Goal: Task Accomplishment & Management: Complete application form

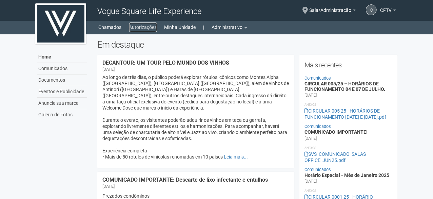
click at [138, 29] on link "Autorizações" at bounding box center [143, 27] width 28 height 10
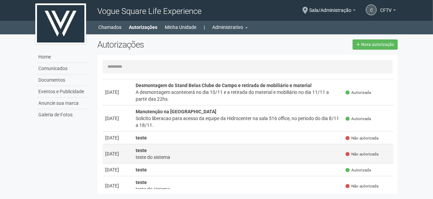
scroll to position [68, 0]
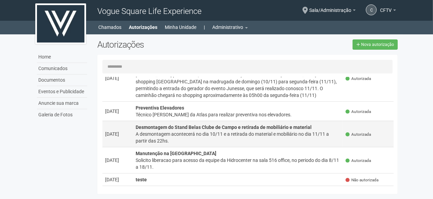
click at [183, 125] on strong "Desmontagem do Stand Belas Clube de Campo e retirada de mobiliário e material" at bounding box center [224, 126] width 176 height 5
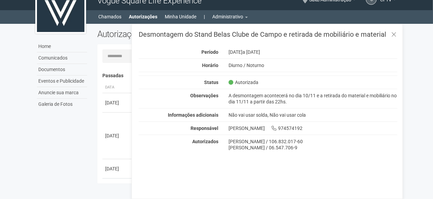
scroll to position [0, 0]
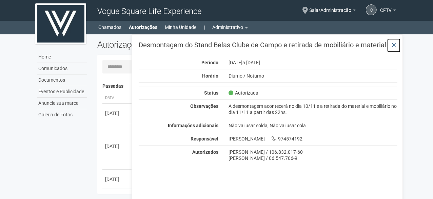
click at [394, 46] on icon at bounding box center [394, 45] width 5 height 7
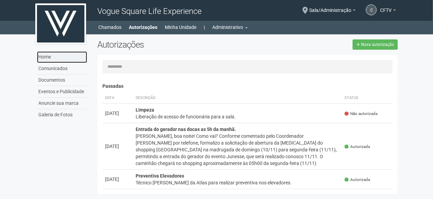
click at [58, 58] on link "Home" at bounding box center [62, 57] width 50 height 12
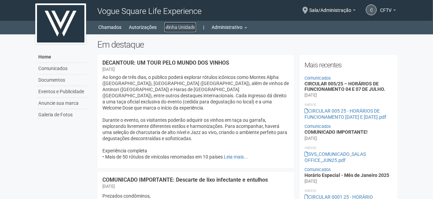
click at [192, 30] on link "Minha Unidade" at bounding box center [181, 27] width 32 height 10
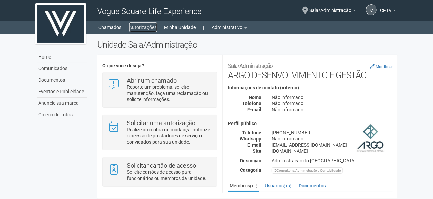
click at [143, 29] on link "Autorizações" at bounding box center [143, 27] width 28 height 10
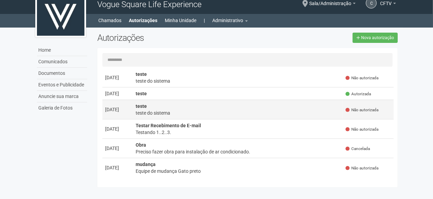
scroll to position [11, 0]
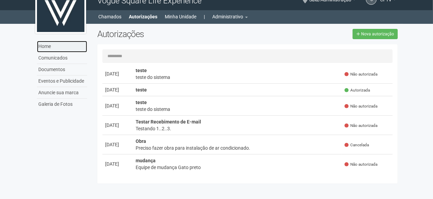
click at [54, 49] on link "Home" at bounding box center [62, 47] width 50 height 12
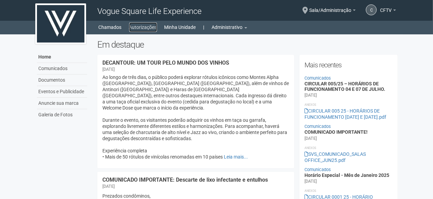
click at [139, 27] on link "Autorizações" at bounding box center [143, 27] width 28 height 10
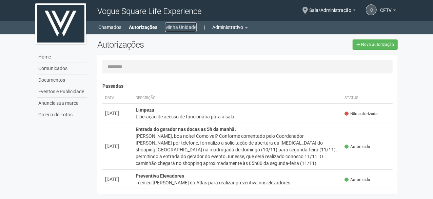
click at [184, 29] on link "Minha Unidade" at bounding box center [181, 27] width 32 height 10
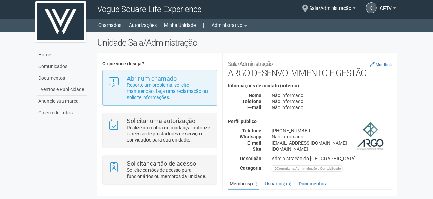
scroll to position [2, 0]
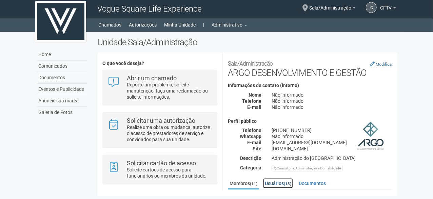
click at [279, 184] on link "Usuários (13)" at bounding box center [278, 183] width 30 height 10
click at [312, 186] on link "Documentos" at bounding box center [312, 183] width 31 height 10
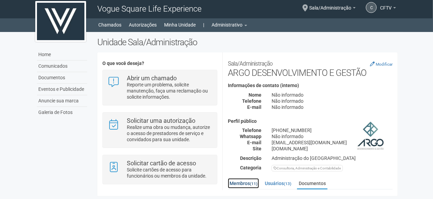
click at [241, 182] on link "Membros (11)" at bounding box center [243, 183] width 31 height 10
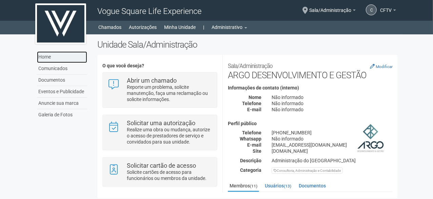
click at [55, 60] on link "Home" at bounding box center [62, 57] width 50 height 12
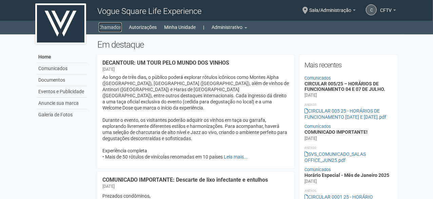
click at [112, 29] on link "Chamados" at bounding box center [110, 27] width 23 height 10
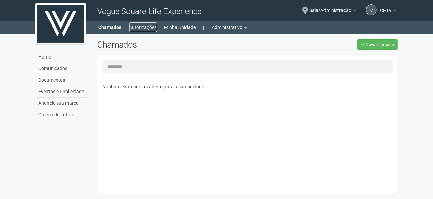
click at [137, 28] on link "Autorizações" at bounding box center [143, 27] width 28 height 10
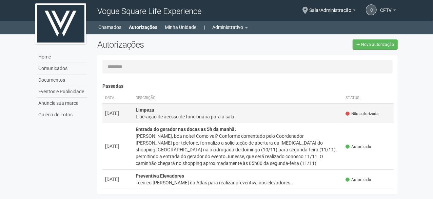
click at [205, 116] on div "Liberação de acesso de funcionária para a sala." at bounding box center [238, 116] width 205 height 7
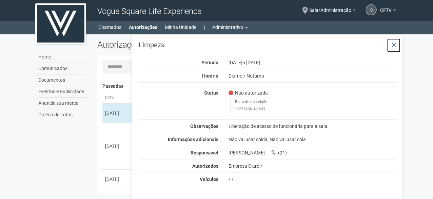
click at [393, 44] on icon at bounding box center [394, 45] width 5 height 7
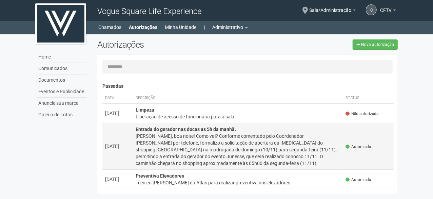
click at [299, 148] on div "[PERSON_NAME], boa noite! Como vai? Conforme comentado pelo Coordenador [PERSON…" at bounding box center [238, 149] width 205 height 34
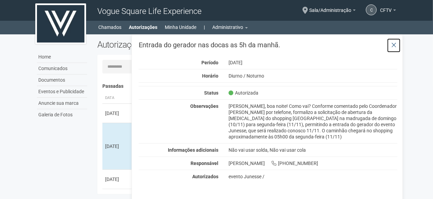
click at [396, 45] on icon at bounding box center [394, 45] width 5 height 7
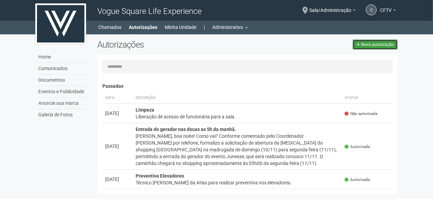
click at [373, 45] on span "Nova autorização" at bounding box center [377, 44] width 33 height 5
select select "**"
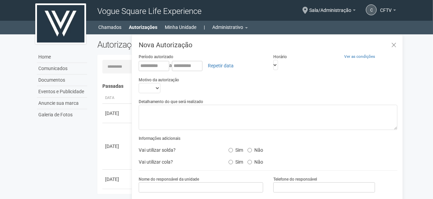
scroll to position [11, 0]
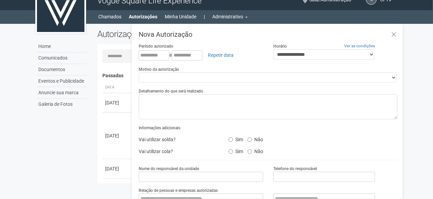
click at [94, 115] on div "Autorizações Nova autorização [GEOGRAPHIC_DATA]... Nenhuma autorização foi soli…" at bounding box center [247, 108] width 311 height 158
click at [113, 120] on td "[DATE]" at bounding box center [117, 135] width 31 height 46
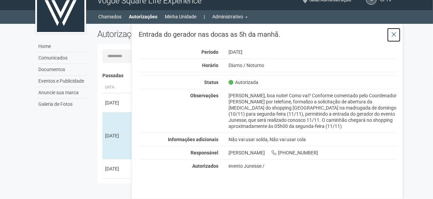
click at [395, 34] on icon at bounding box center [394, 34] width 5 height 7
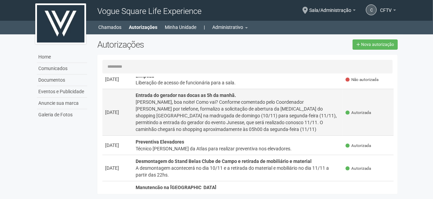
scroll to position [0, 0]
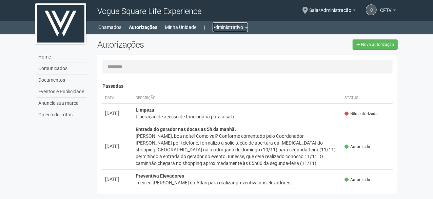
click at [246, 29] on link "Administrativo" at bounding box center [230, 27] width 35 height 10
click at [246, 34] on ul "Unidades" at bounding box center [221, 43] width 68 height 19
click at [394, 9] on link "CFTV" at bounding box center [388, 10] width 16 height 5
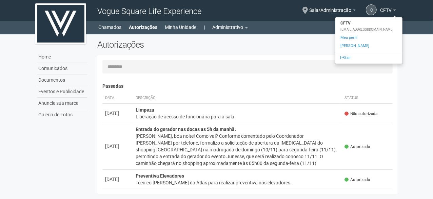
click at [299, 53] on div "Autorizações Nova autorização" at bounding box center [247, 46] width 311 height 15
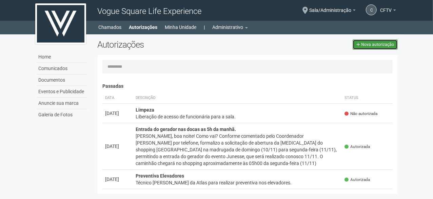
click at [362, 46] on link "Nova autorização" at bounding box center [375, 44] width 45 height 10
select select "**"
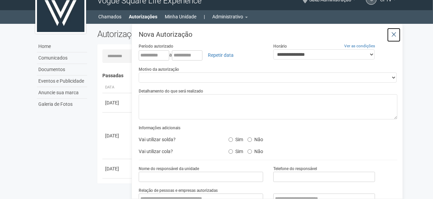
click at [392, 33] on icon at bounding box center [394, 34] width 5 height 7
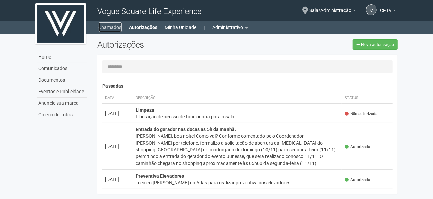
click at [111, 29] on link "Chamados" at bounding box center [110, 27] width 23 height 10
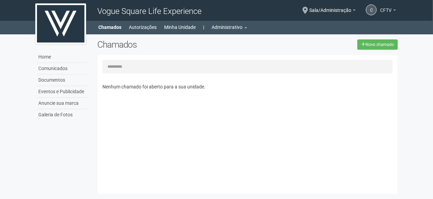
click at [392, 11] on link "CFTV" at bounding box center [388, 10] width 16 height 5
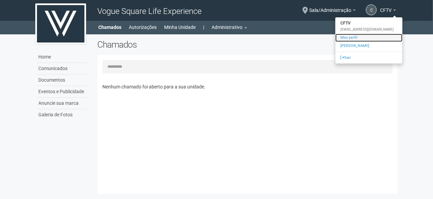
click at [348, 36] on link "Meu perfil" at bounding box center [369, 38] width 67 height 8
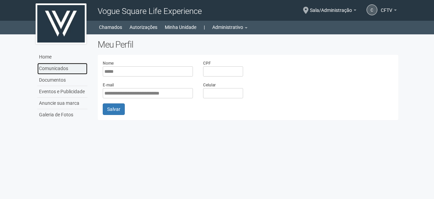
click at [52, 70] on link "Comunicados" at bounding box center [62, 69] width 50 height 12
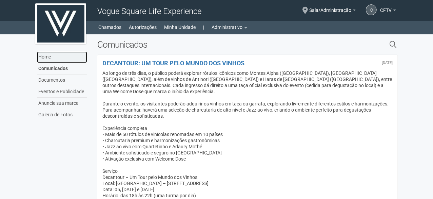
click at [48, 55] on link "Home" at bounding box center [62, 57] width 50 height 12
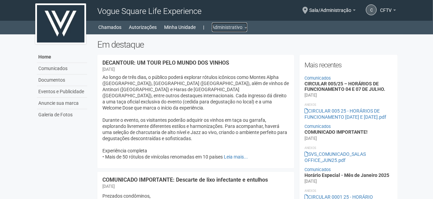
click at [221, 27] on link "Administrativo" at bounding box center [229, 27] width 35 height 10
click at [216, 44] on link "Unidades" at bounding box center [220, 45] width 58 height 12
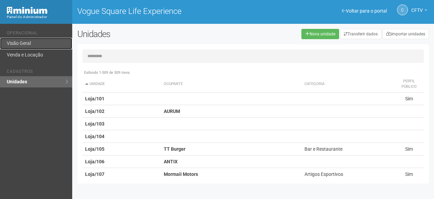
click at [25, 43] on link "Visão Geral" at bounding box center [36, 44] width 72 height 12
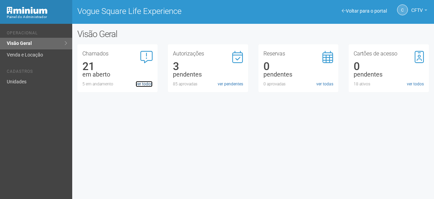
click at [147, 86] on link "ver todos" at bounding box center [144, 84] width 17 height 6
click at [229, 83] on link "ver pendentes" at bounding box center [230, 84] width 25 height 6
click at [415, 10] on span "CFTV" at bounding box center [418, 7] width 12 height 12
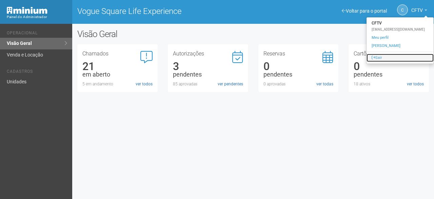
click at [380, 58] on link "Sair" at bounding box center [400, 58] width 67 height 8
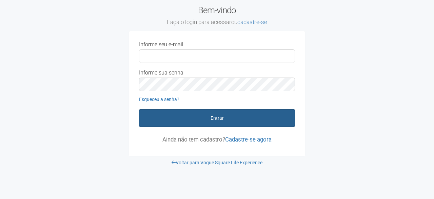
type input "**********"
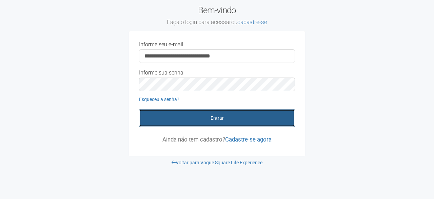
click at [220, 116] on button "Entrar" at bounding box center [217, 118] width 156 height 18
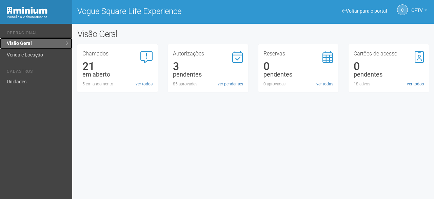
click at [47, 44] on link "Visão Geral" at bounding box center [36, 44] width 72 height 12
drag, startPoint x: 239, startPoint y: 84, endPoint x: 234, endPoint y: 85, distance: 5.1
click at [239, 84] on link "ver pendentes" at bounding box center [230, 84] width 25 height 6
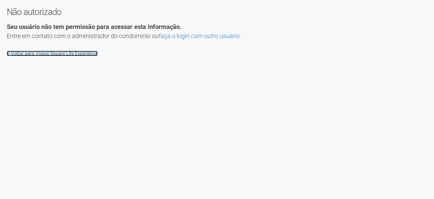
click at [61, 54] on link "Voltar para Vogue Square Life Experience" at bounding box center [52, 53] width 91 height 5
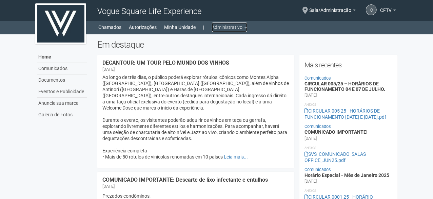
click at [231, 23] on link "Administrativo" at bounding box center [229, 27] width 35 height 10
click at [216, 44] on link "Unidades" at bounding box center [220, 45] width 58 height 12
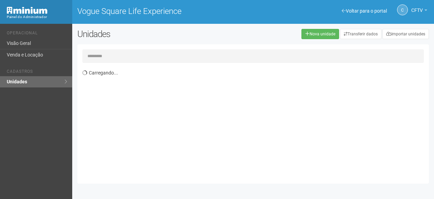
click at [216, 44] on div "Carregando..." at bounding box center [253, 113] width 352 height 139
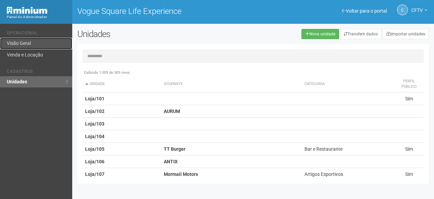
click at [31, 43] on link "Visão Geral" at bounding box center [36, 44] width 72 height 12
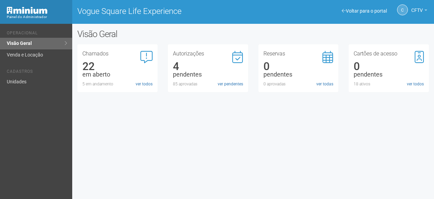
click at [90, 77] on div "em aberto" at bounding box center [117, 74] width 70 height 6
click at [145, 82] on link "ver todos" at bounding box center [144, 84] width 17 height 6
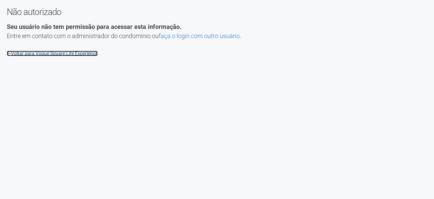
click at [34, 54] on link "Voltar para Vogue Square Life Experience" at bounding box center [52, 53] width 91 height 5
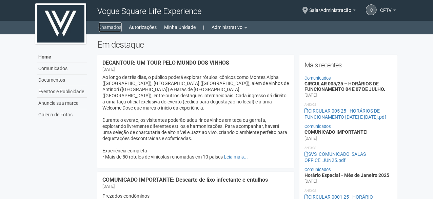
click at [108, 30] on link "Chamados" at bounding box center [110, 27] width 23 height 10
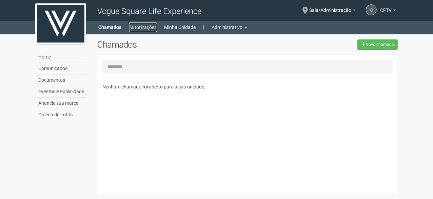
click at [137, 30] on link "Autorizações" at bounding box center [143, 27] width 28 height 10
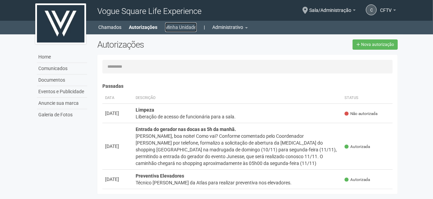
click at [181, 28] on link "Minha Unidade" at bounding box center [181, 27] width 32 height 10
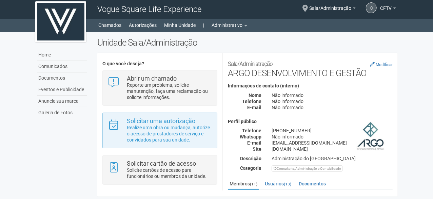
scroll to position [2, 0]
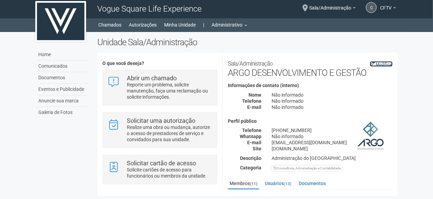
click at [376, 63] on small "Modificar" at bounding box center [384, 64] width 17 height 5
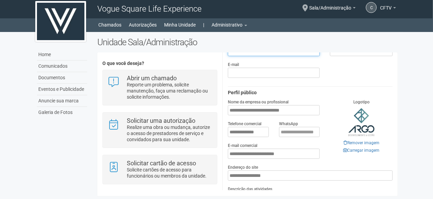
scroll to position [68, 0]
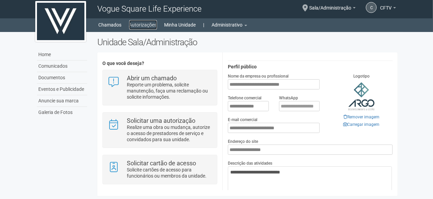
click at [139, 26] on link "Autorizações" at bounding box center [143, 25] width 28 height 10
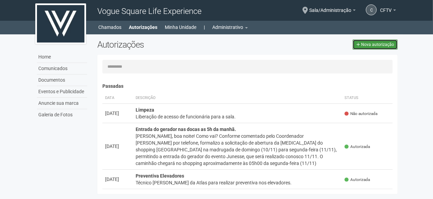
click at [382, 42] on span "Nova autorização" at bounding box center [377, 44] width 33 height 5
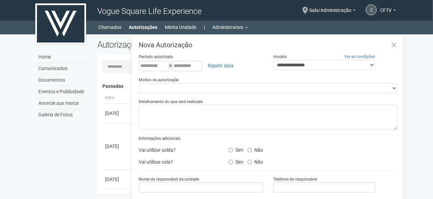
select select "**"
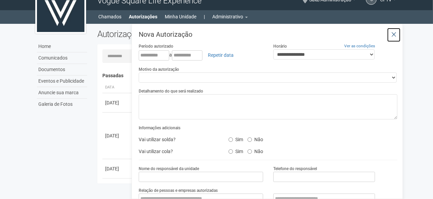
click at [393, 30] on button at bounding box center [394, 34] width 14 height 15
